Goal: Task Accomplishment & Management: Use online tool/utility

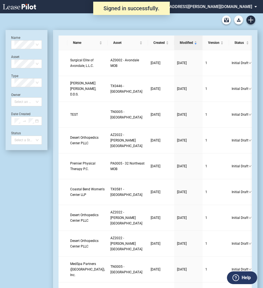
click at [249, 24] on div "Medical Office Lease Blank Form Medical Office Amendment Blank Form Medical Off…" at bounding box center [132, 19] width 252 height 13
click at [249, 19] on icon "Create new document" at bounding box center [250, 19] width 5 height 5
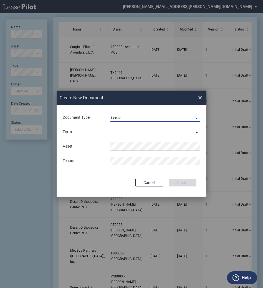
click at [123, 118] on span "Lease" at bounding box center [151, 118] width 80 height 6
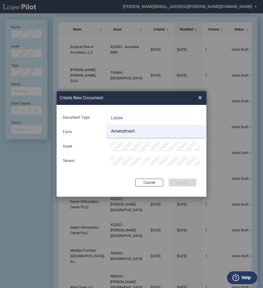
click at [124, 128] on div "Amendment" at bounding box center [123, 131] width 24 height 6
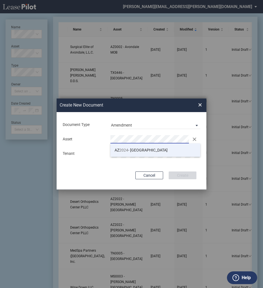
click at [120, 146] on li "AZ 2024 - Grayhawk Medical Plaza" at bounding box center [155, 149] width 90 height 13
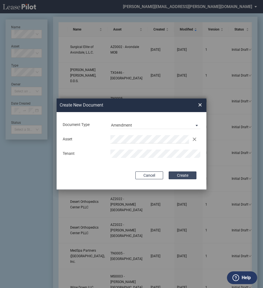
click at [185, 175] on button "Create" at bounding box center [183, 175] width 28 height 8
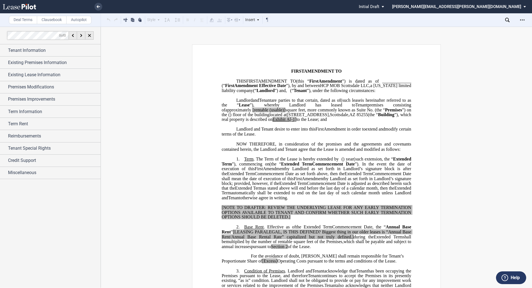
click at [265, 26] on div "Download Share Document Print Create a New Version Import Changes Compare Abstr…" at bounding box center [483, 19] width 98 height 13
click at [265, 22] on icon "Open Lease options menu" at bounding box center [522, 20] width 4 height 4
click at [265, 30] on div "Download" at bounding box center [491, 29] width 68 height 5
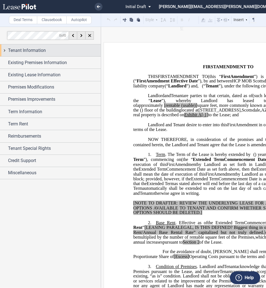
click at [32, 49] on span "Tenant Information" at bounding box center [27, 50] width 38 height 7
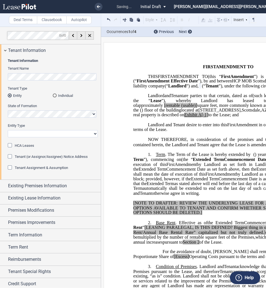
click at [29, 136] on select "Corporation Limited Liability Company General Partnership Limited Partnership O…" at bounding box center [53, 133] width 90 height 7
select select "Other"
click at [8, 130] on select "Corporation Limited Liability Company General Partnership Limited Partnership O…" at bounding box center [53, 133] width 90 height 7
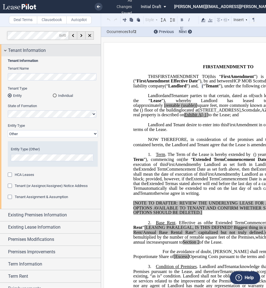
click at [35, 50] on span "Tenant Information" at bounding box center [27, 50] width 38 height 7
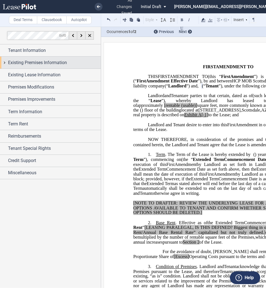
click at [32, 62] on span "Existing Premises Information" at bounding box center [37, 62] width 59 height 7
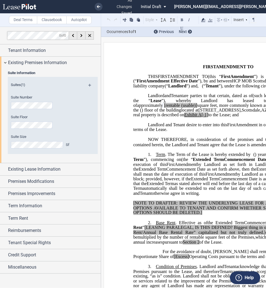
click at [180, 108] on span "[rentable" at bounding box center [172, 105] width 16 height 5
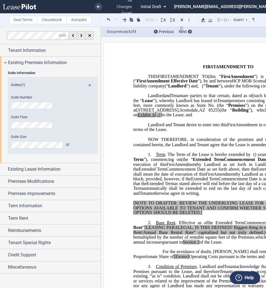
drag, startPoint x: 253, startPoint y: 114, endPoint x: 246, endPoint y: 114, distance: 7.5
click at [235, 108] on span "approximately ﻿ ﻿ rentable square feet, more commonly known as Suite No. ﻿ ﻿ (t…" at bounding box center [228, 103] width 191 height 10
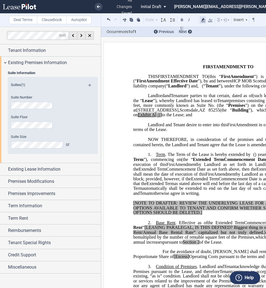
drag, startPoint x: 204, startPoint y: 22, endPoint x: 197, endPoint y: 21, distance: 7.5
click at [197, 21] on div "Style Normal 8pt 9pt 10pt 10.5pt 11pt 12pt 14pt 16pt Normal 1 1.15 1.5 2 3 No C…" at bounding box center [180, 19] width 151 height 7
click at [202, 22] on icon at bounding box center [203, 20] width 7 height 7
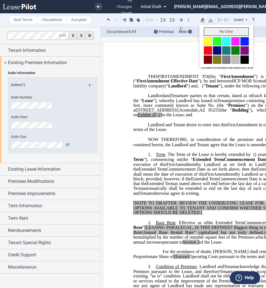
click at [210, 33] on button "No Color" at bounding box center [225, 31] width 45 height 8
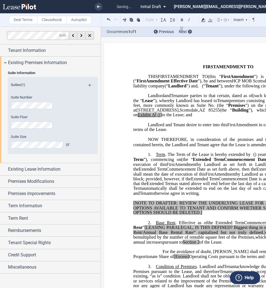
click at [216, 117] on span "”), which real property is described on" at bounding box center [228, 113] width 191 height 10
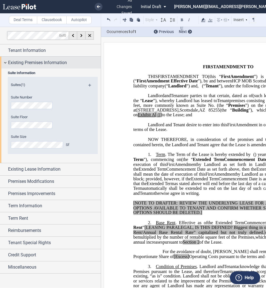
click at [38, 63] on span "Existing Premises Information" at bounding box center [37, 62] width 59 height 7
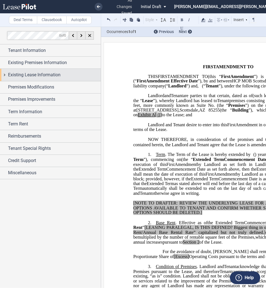
click at [34, 73] on span "Existing Lease Information" at bounding box center [34, 75] width 52 height 7
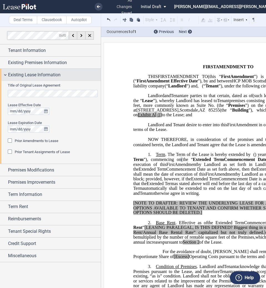
click at [34, 75] on span "Existing Lease Information" at bounding box center [34, 75] width 52 height 7
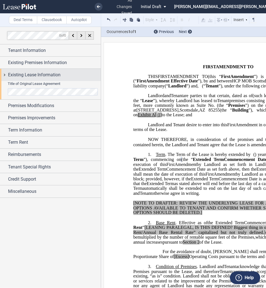
click at [34, 75] on span "Existing Lease Information" at bounding box center [34, 75] width 52 height 7
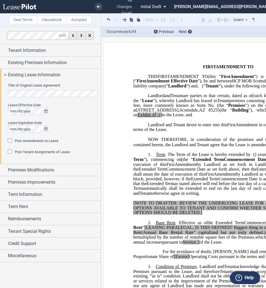
click at [11, 142] on div "Prior Amendments to Lease" at bounding box center [11, 141] width 6 height 6
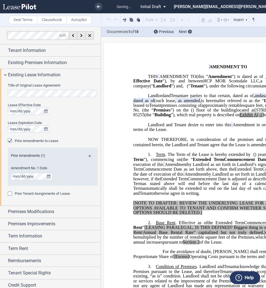
click at [89, 157] on md-icon at bounding box center [91, 157] width 7 height 7
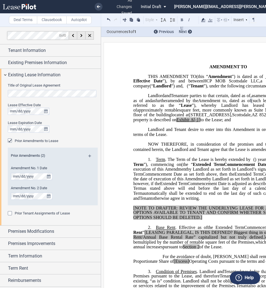
click at [200, 122] on span "A[-1]" at bounding box center [195, 119] width 10 height 5
drag, startPoint x: 201, startPoint y: 139, endPoint x: 184, endPoint y: 137, distance: 16.7
click at [184, 122] on span "located at [STREET_ADDRESS] (the “ Building ”), which real property is describe…" at bounding box center [228, 117] width 191 height 10
click at [203, 23] on div at bounding box center [203, 19] width 7 height 7
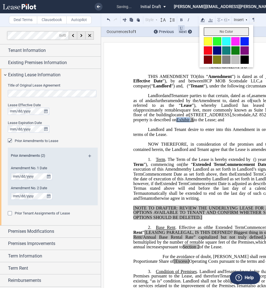
click at [211, 30] on button "No Color" at bounding box center [225, 31] width 45 height 8
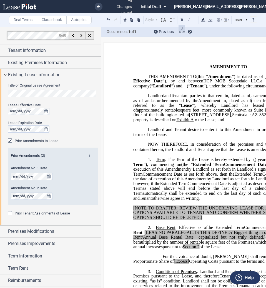
click at [151, 103] on span "and" at bounding box center [148, 100] width 6 height 5
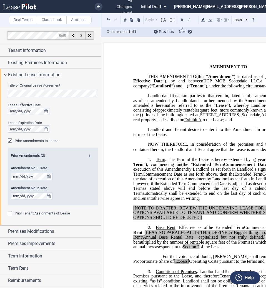
click at [192, 103] on span ", as amended by Landlord" at bounding box center [166, 100] width 49 height 5
click at [196, 103] on span ", as amended by the Landlord" at bounding box center [169, 100] width 54 height 5
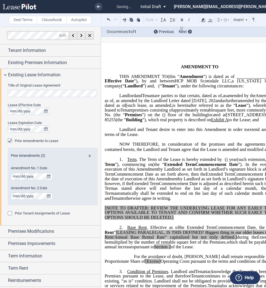
scroll to position [0, 29]
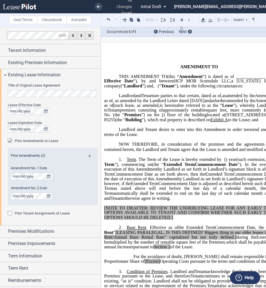
click at [204, 103] on span ", as amended by the Landlord Letter dated [DATE]" at bounding box center [158, 100] width 91 height 5
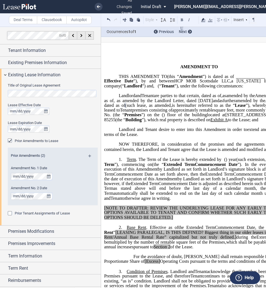
click at [212, 103] on span ", as amended by the Landlord Letter, dated [DATE]" at bounding box center [162, 100] width 99 height 5
click at [215, 103] on span ", as amended by the Landlord Letter, dated as of [DATE]" at bounding box center [164, 100] width 102 height 5
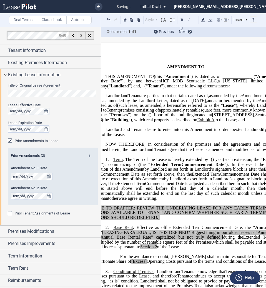
scroll to position [0, 43]
click at [206, 103] on span ", as amended by the Landlord Letter, dated as of [DATE]," at bounding box center [152, 100] width 107 height 5
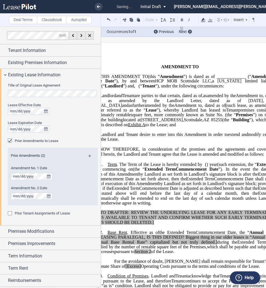
scroll to position [0, 56]
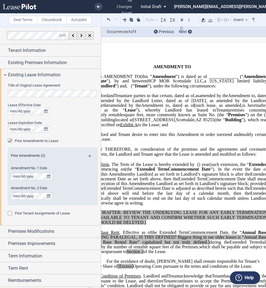
click at [132, 108] on span ", as amended by the Landlord Letter, dated as of [DATE], as amended by the Land…" at bounding box center [172, 103] width 191 height 10
click at [264, 108] on span ", as further amended by the Landlord Letter, dated as of [DATE], as amended by …" at bounding box center [172, 103] width 191 height 10
click at [149, 108] on span ", as further amended by the Landlord Letter, dated as of [DATE], as further ame…" at bounding box center [172, 103] width 191 height 10
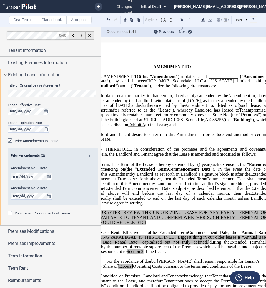
click at [242, 108] on span ", as further amended by the Landlord Letter, dated as of [DATE], as further ame…" at bounding box center [172, 103] width 191 height 10
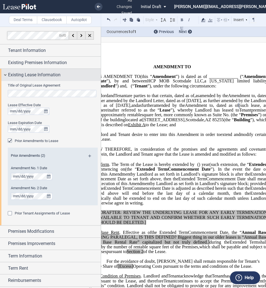
click at [21, 75] on span "Existing Lease Information" at bounding box center [34, 75] width 52 height 7
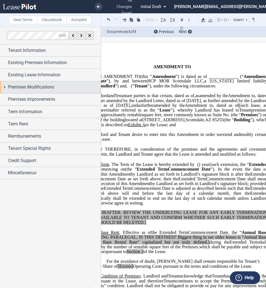
click at [22, 86] on span "Premises Modifications" at bounding box center [31, 87] width 46 height 7
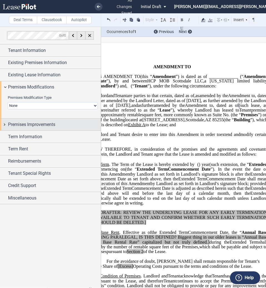
click at [28, 123] on span "Premises Improvements" at bounding box center [31, 124] width 47 height 7
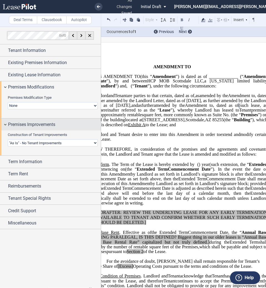
click at [30, 124] on span "Premises Improvements" at bounding box center [31, 124] width 47 height 7
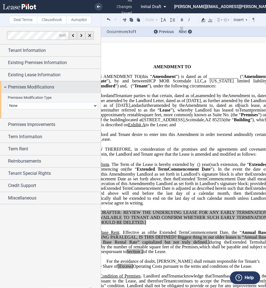
click at [30, 88] on span "Premises Modifications" at bounding box center [31, 87] width 46 height 7
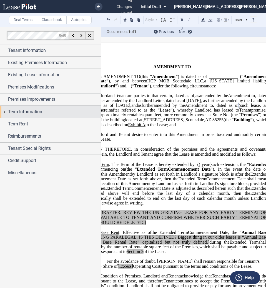
click at [31, 111] on span "Term Information" at bounding box center [25, 111] width 34 height 7
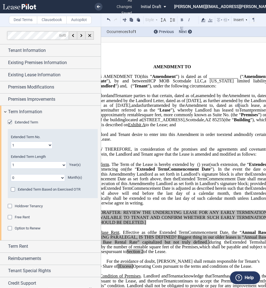
click at [30, 146] on select "1 2 3 4 5 6 7 8 9 10 11 12 13 14 15 16 17 18 19 20" at bounding box center [32, 144] width 42 height 7
click at [29, 165] on select "0 1 2 3 4 5 6 7 8 9 10 11 12 13 14 15 16 17 18 19 20" at bounding box center [39, 164] width 56 height 7
select select "number:2"
click at [11, 161] on select "0 1 2 3 4 5 6 7 8 9 10 11 12 13 14 15 16 17 18 19 20" at bounding box center [39, 164] width 56 height 7
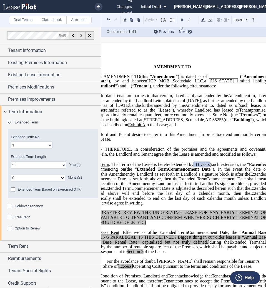
click at [34, 207] on span "Holdover Tenancy" at bounding box center [29, 206] width 28 height 4
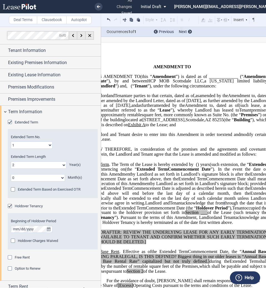
click at [30, 241] on span "Holdover Charges Waived" at bounding box center [38, 240] width 40 height 4
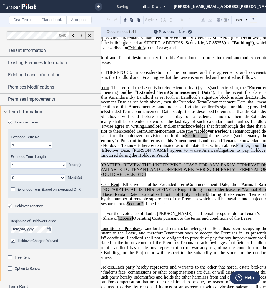
scroll to position [109, 0]
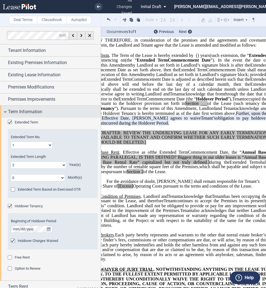
click at [32, 108] on span "Term Information" at bounding box center [25, 111] width 34 height 7
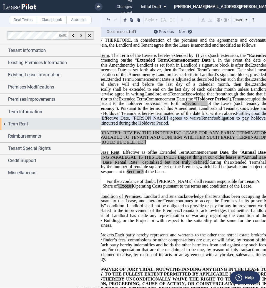
click at [24, 124] on span "Term Rent" at bounding box center [18, 124] width 20 height 7
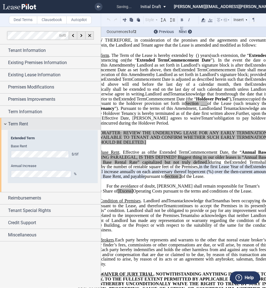
click at [24, 122] on span "Term Rent" at bounding box center [18, 124] width 20 height 7
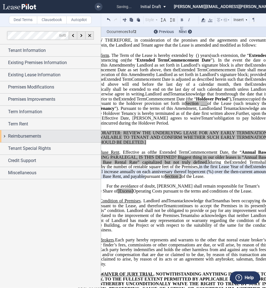
click at [23, 137] on span "Reimbursements" at bounding box center [24, 136] width 33 height 7
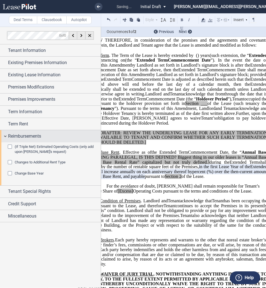
click at [23, 137] on span "Reimbursements" at bounding box center [24, 136] width 33 height 7
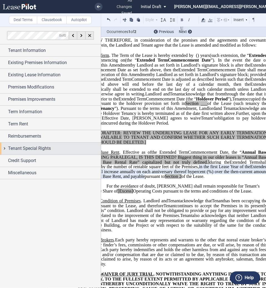
click at [23, 148] on span "Tenant Special Rights" at bounding box center [29, 148] width 43 height 7
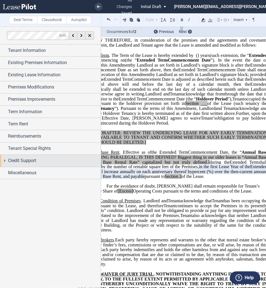
click at [21, 159] on span "Credit Support" at bounding box center [22, 160] width 28 height 7
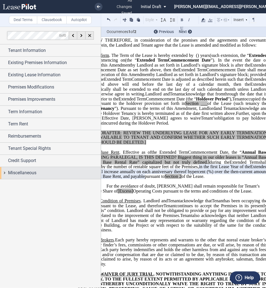
click at [21, 173] on span "Miscellaneous" at bounding box center [22, 172] width 28 height 7
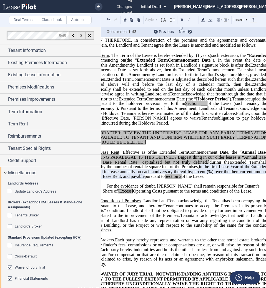
click at [27, 266] on span "Waiver of Jury Trial" at bounding box center [30, 267] width 30 height 4
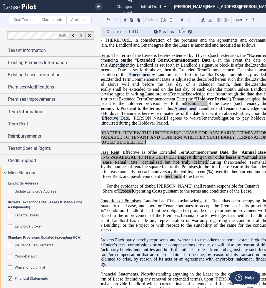
click at [28, 279] on span "Financial Statements" at bounding box center [31, 278] width 33 height 4
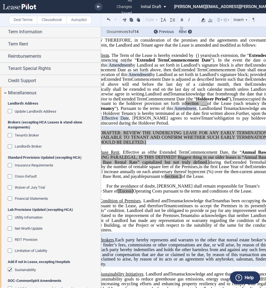
scroll to position [116, 0]
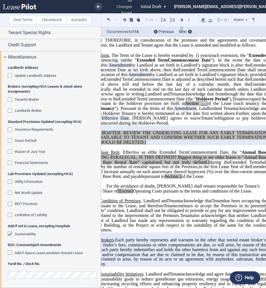
click at [55, 280] on editor-control at bounding box center [53, 276] width 90 height 15
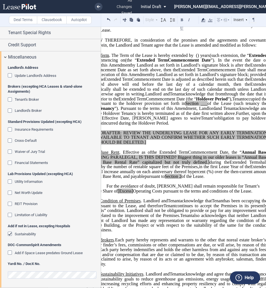
click at [31, 108] on span "Landlord's Broker" at bounding box center [28, 110] width 27 height 4
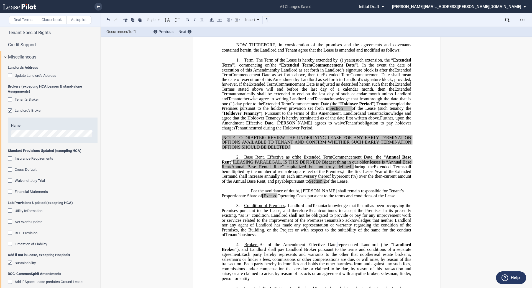
scroll to position [109, 0]
drag, startPoint x: 252, startPoint y: 220, endPoint x: 239, endPoint y: 220, distance: 12.2
click at [239, 198] on span "For the avoidance of doubt, [PERSON_NAME] shall remain responsible for Tenant’s…" at bounding box center [313, 193] width 183 height 10
drag, startPoint x: 365, startPoint y: 206, endPoint x: 348, endPoint y: 207, distance: 16.6
click at [265, 184] on span "pursuant to Section 2 of the Lease." at bounding box center [319, 181] width 60 height 5
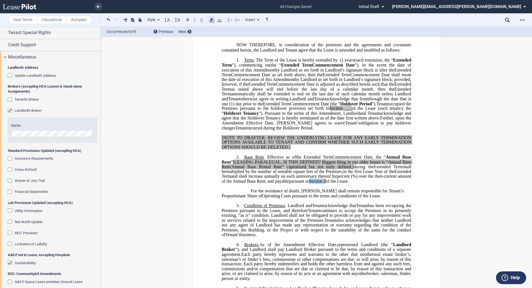
click at [210, 19] on icon at bounding box center [211, 20] width 7 height 7
click at [226, 30] on button "No Color" at bounding box center [235, 31] width 45 height 8
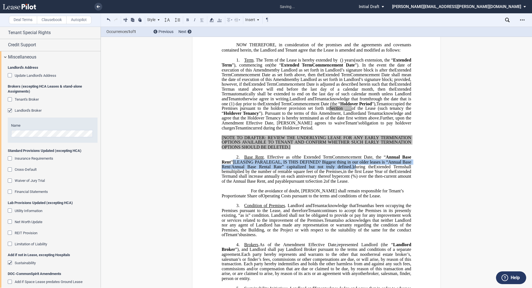
drag, startPoint x: 345, startPoint y: 191, endPoint x: 232, endPoint y: 187, distance: 112.3
click at [232, 169] on span ", the “ Annual Base Rent ” [LEASING PARALEGAL, IS THIS DEFINED? Biggest thing i…" at bounding box center [317, 162] width 191 height 14
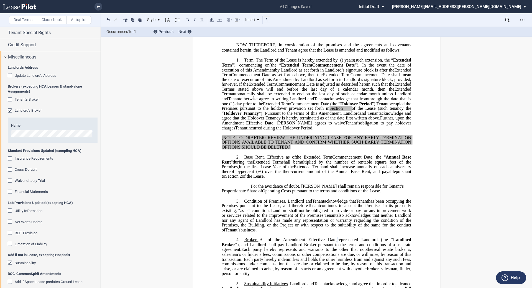
click at [265, 164] on span "Annual Base Rent" at bounding box center [317, 160] width 191 height 10
click at [229, 164] on span "Annual Base Rent" at bounding box center [317, 160] width 191 height 10
click at [265, 174] on span "%) over the then-current amount of the Annual Base Rent, and payable" at bounding box center [327, 171] width 138 height 5
click at [265, 174] on span "and shall increase annually on each anniversary thereof by" at bounding box center [317, 169] width 191 height 10
click at [245, 164] on span "”" at bounding box center [246, 161] width 2 height 5
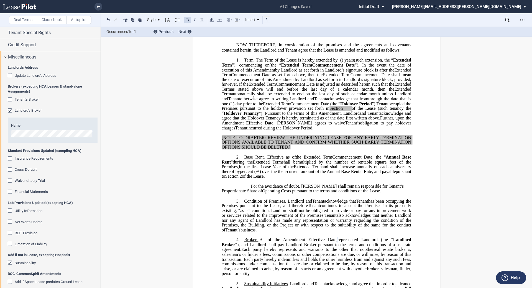
click at [265, 174] on span "%) over the then-current amount of the Annual Base Rental Rate, and payable" at bounding box center [326, 171] width 140 height 5
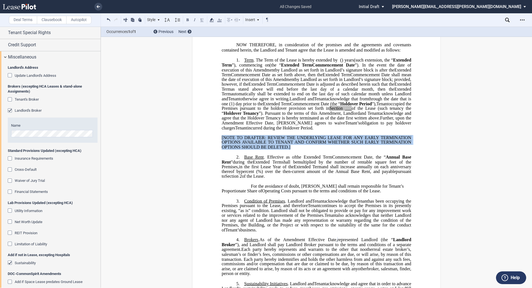
drag, startPoint x: 292, startPoint y: 171, endPoint x: 221, endPoint y: 159, distance: 71.4
click at [222, 150] on p "[NOTE TO DRAFTER: REVIEW THE UNDERLYING LEASE FOR ANY EARLY TERMINATION OPTIONS…" at bounding box center [317, 142] width 190 height 14
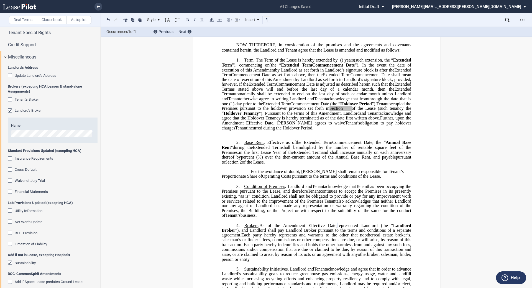
click at [241, 135] on p "﻿" at bounding box center [317, 133] width 190 height 5
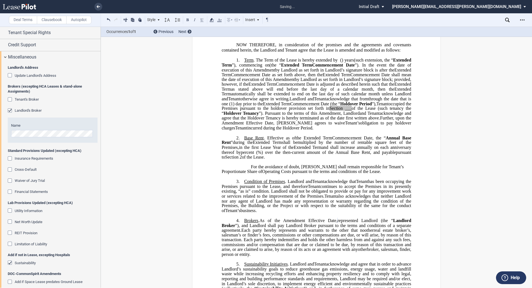
click at [265, 111] on span "___" at bounding box center [348, 108] width 7 height 5
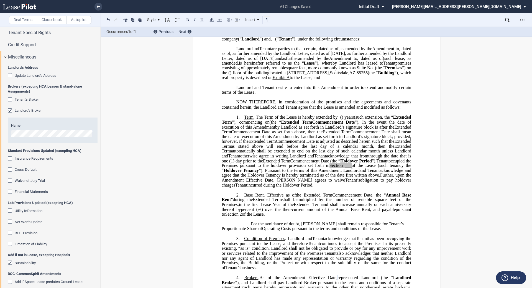
scroll to position [52, 0]
drag, startPoint x: 285, startPoint y: 180, endPoint x: 229, endPoint y: 184, distance: 55.8
click at [229, 184] on span "Landlord and Assignee Tenant acknowledge that from ﻿ ﻿ through the date that is…" at bounding box center [317, 170] width 191 height 34
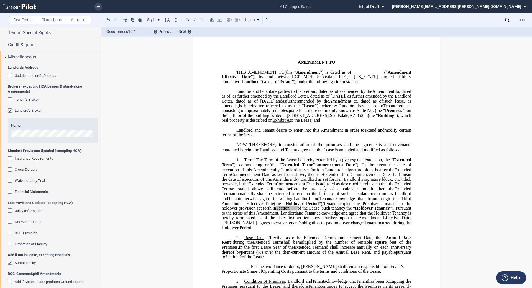
scroll to position [9, 0]
click at [265, 182] on span "Amendment" at bounding box center [284, 179] width 22 height 5
click at [265, 210] on span "of the Lease (such tenancy the “" at bounding box center [326, 207] width 58 height 5
drag, startPoint x: 374, startPoint y: 227, endPoint x: 352, endPoint y: 226, distance: 21.9
click at [265, 215] on span "occupied the Premises pursuant to the holdover provision set forth in Section 1…" at bounding box center [317, 208] width 191 height 14
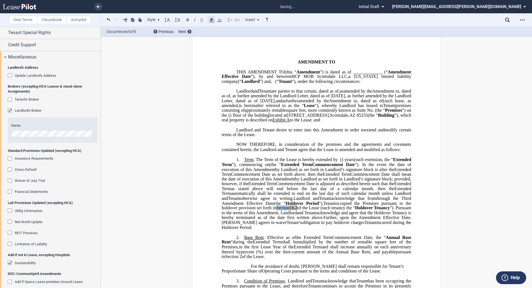
click at [210, 21] on use at bounding box center [212, 20] width 4 height 4
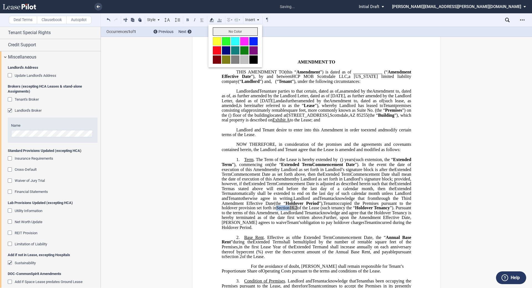
click at [217, 31] on button "No Color" at bounding box center [235, 31] width 45 height 8
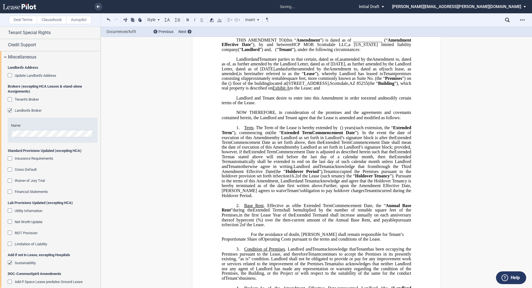
click at [265, 208] on span "the Extended Term" at bounding box center [314, 205] width 36 height 5
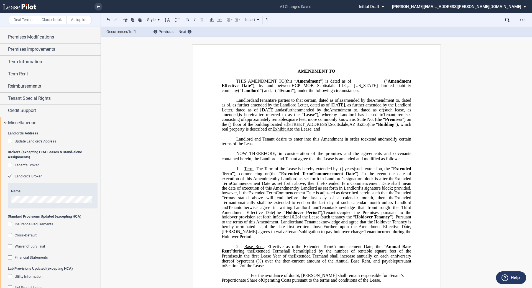
scroll to position [51, 0]
click at [38, 111] on div "Credit Support" at bounding box center [54, 109] width 93 height 7
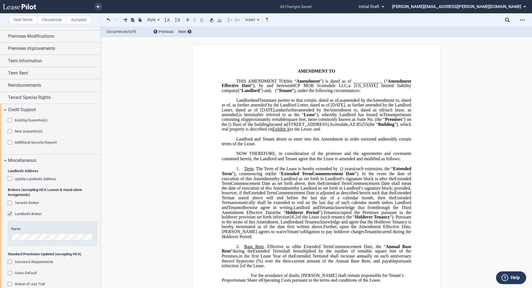
click at [30, 121] on span "Existing Guarantor(s)" at bounding box center [31, 120] width 33 height 4
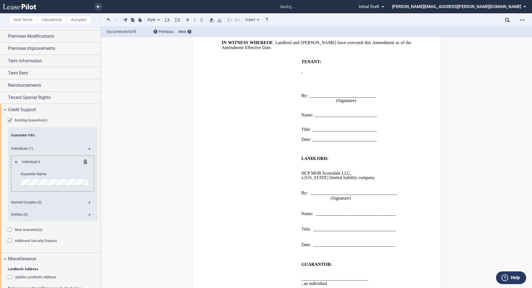
scroll to position [636, 0]
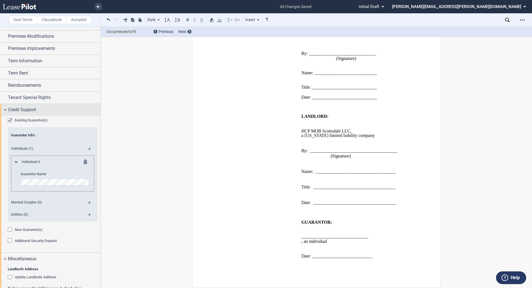
click at [26, 111] on span "Credit Support" at bounding box center [22, 109] width 28 height 7
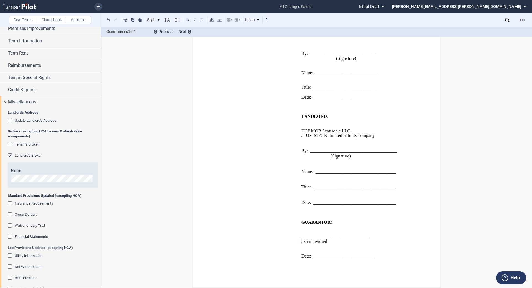
scroll to position [62, 0]
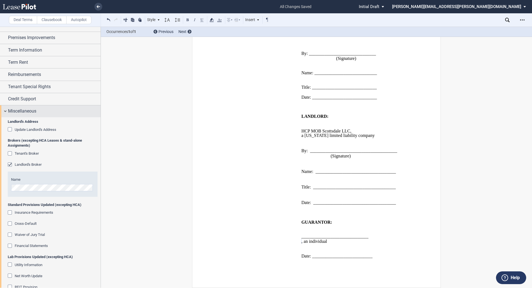
click at [36, 113] on span "Miscellaneous" at bounding box center [22, 111] width 28 height 7
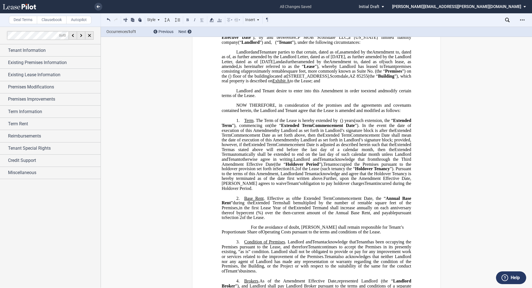
scroll to position [0, 0]
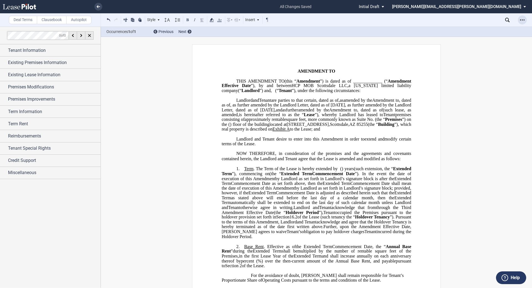
click at [265, 19] on icon "Open Lease options menu" at bounding box center [522, 20] width 4 height 4
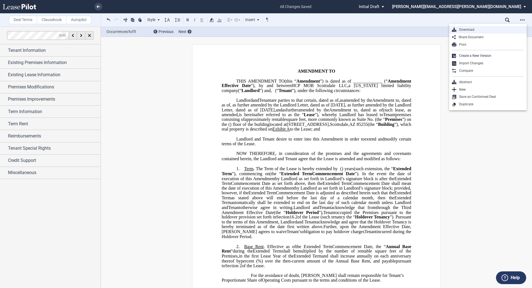
click at [265, 30] on div "Download" at bounding box center [491, 29] width 68 height 5
